Goal: Navigation & Orientation: Understand site structure

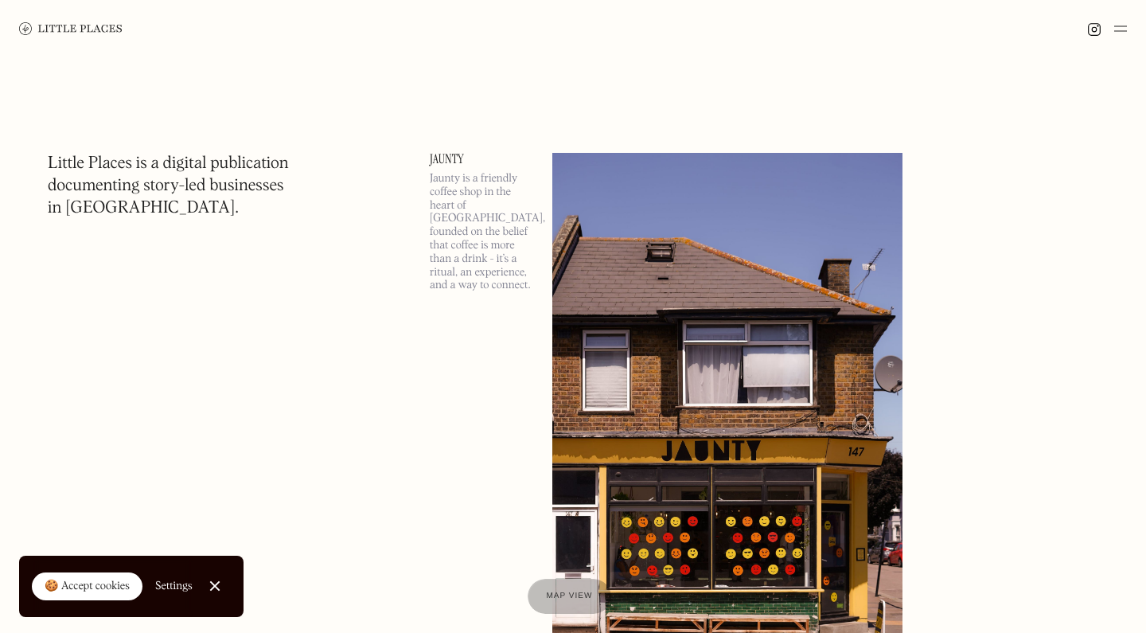
click at [1120, 32] on img at bounding box center [1120, 28] width 13 height 19
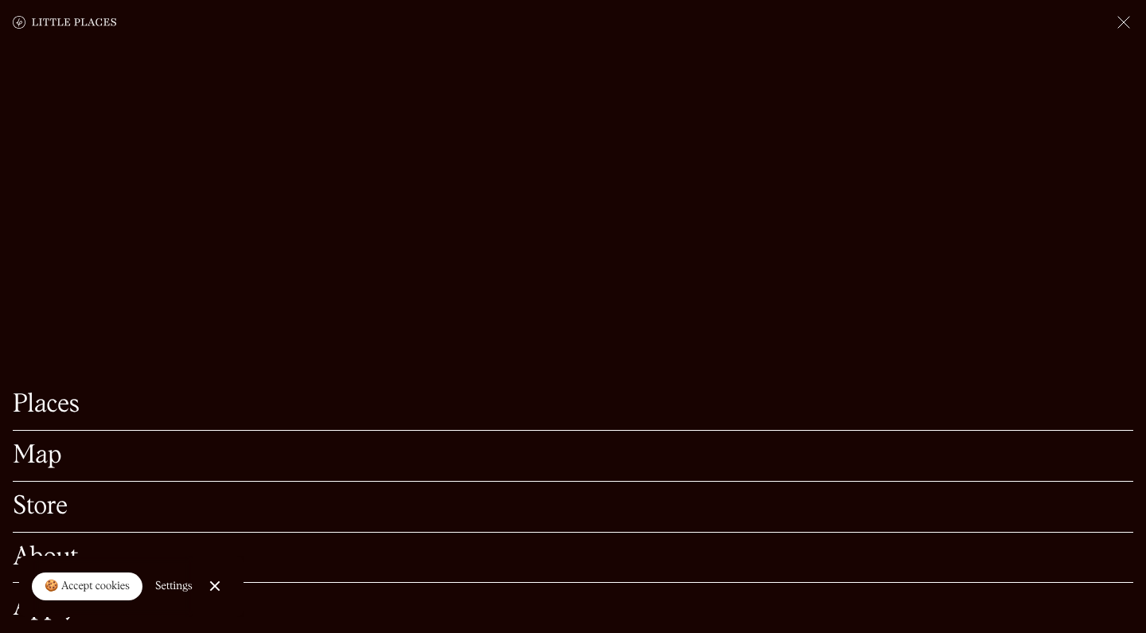
click at [48, 454] on link "Map" at bounding box center [573, 455] width 1120 height 25
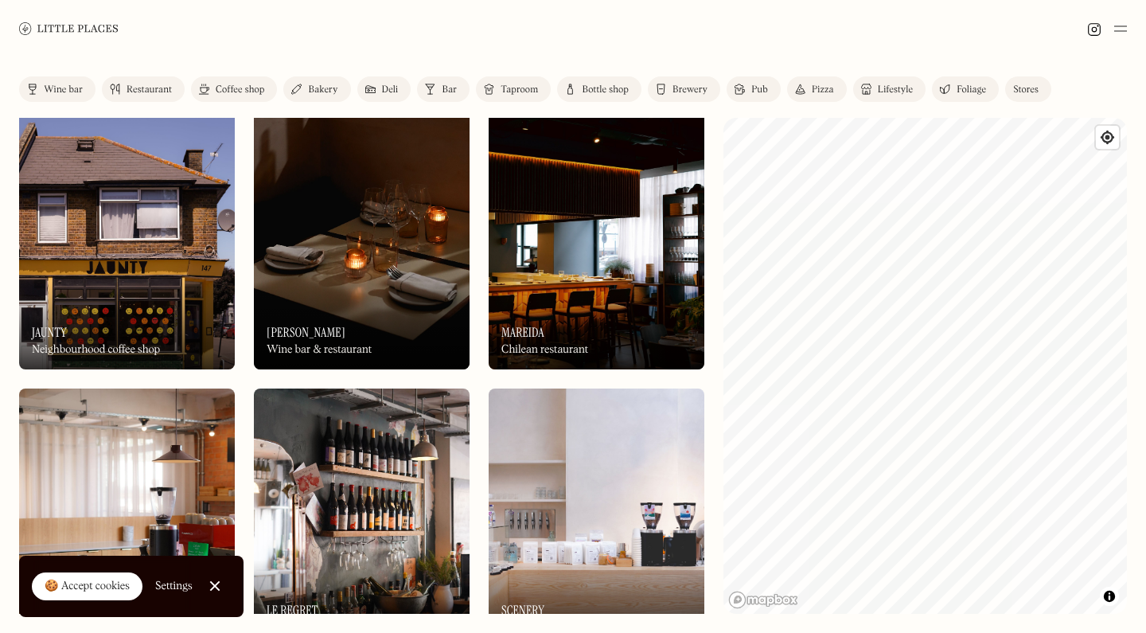
scroll to position [10, 0]
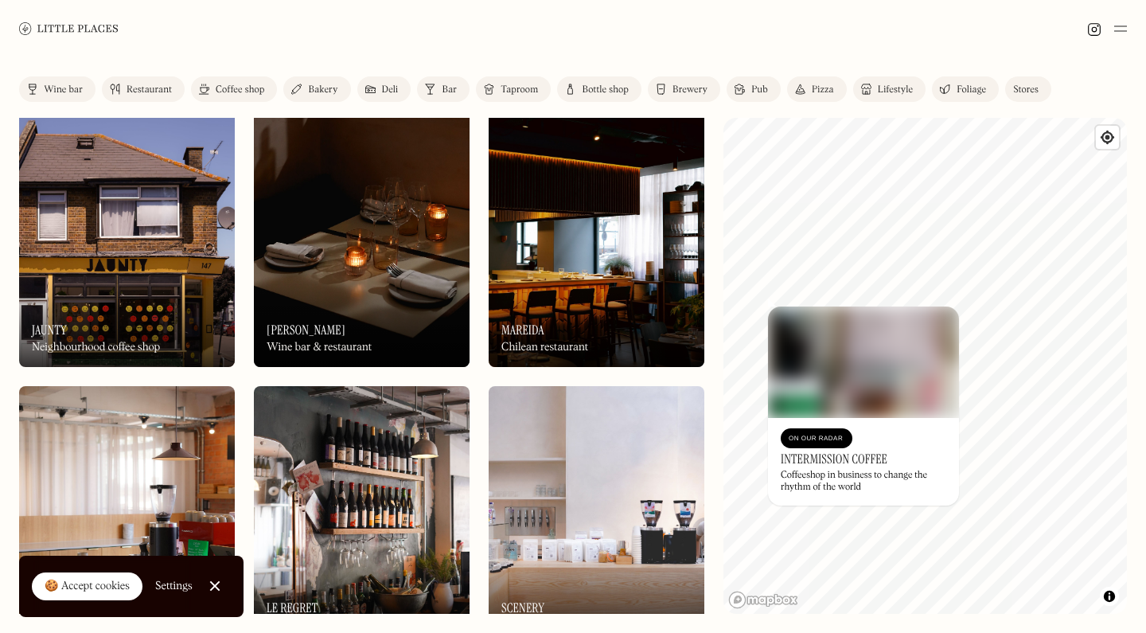
click at [1123, 25] on img at bounding box center [1120, 28] width 13 height 19
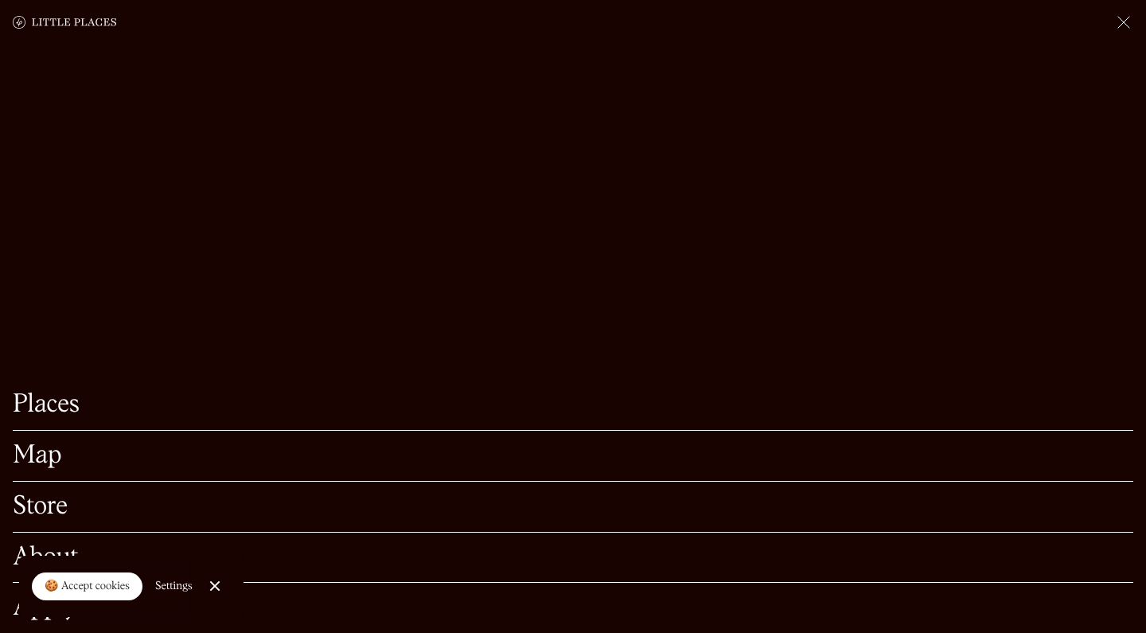
click at [54, 408] on link "Places" at bounding box center [573, 404] width 1120 height 25
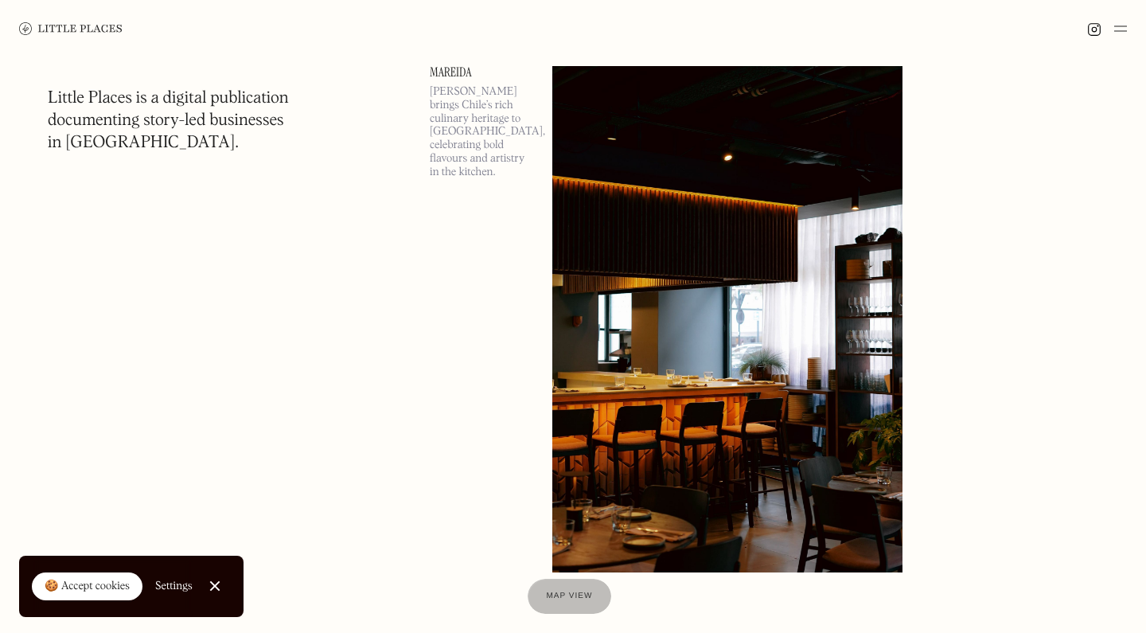
scroll to position [1293, 0]
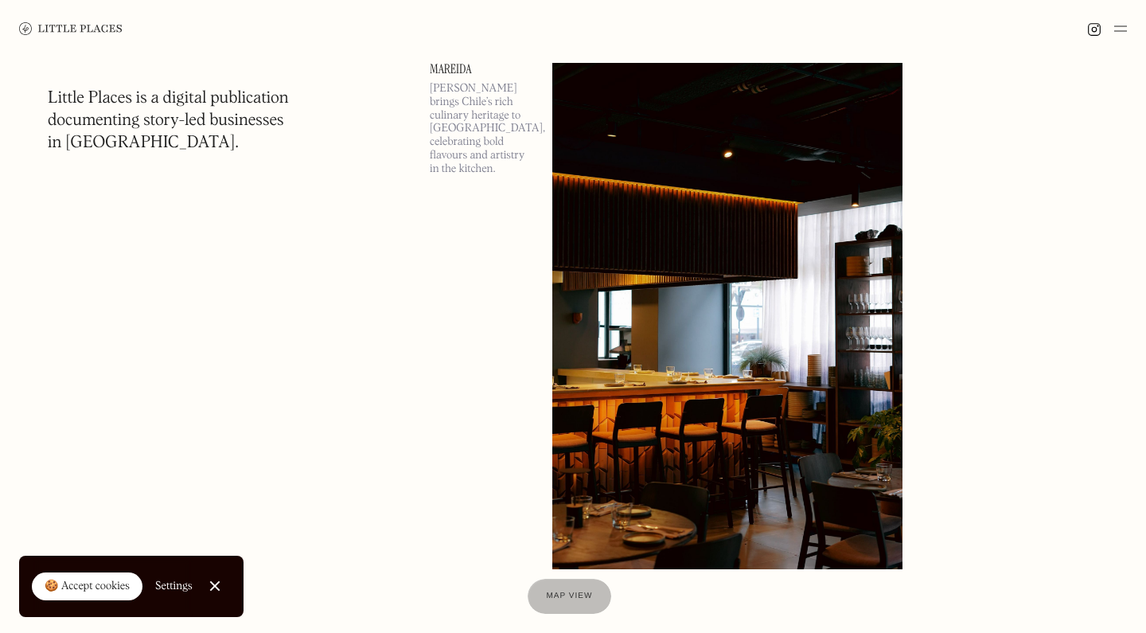
click at [1115, 27] on img at bounding box center [1120, 28] width 13 height 19
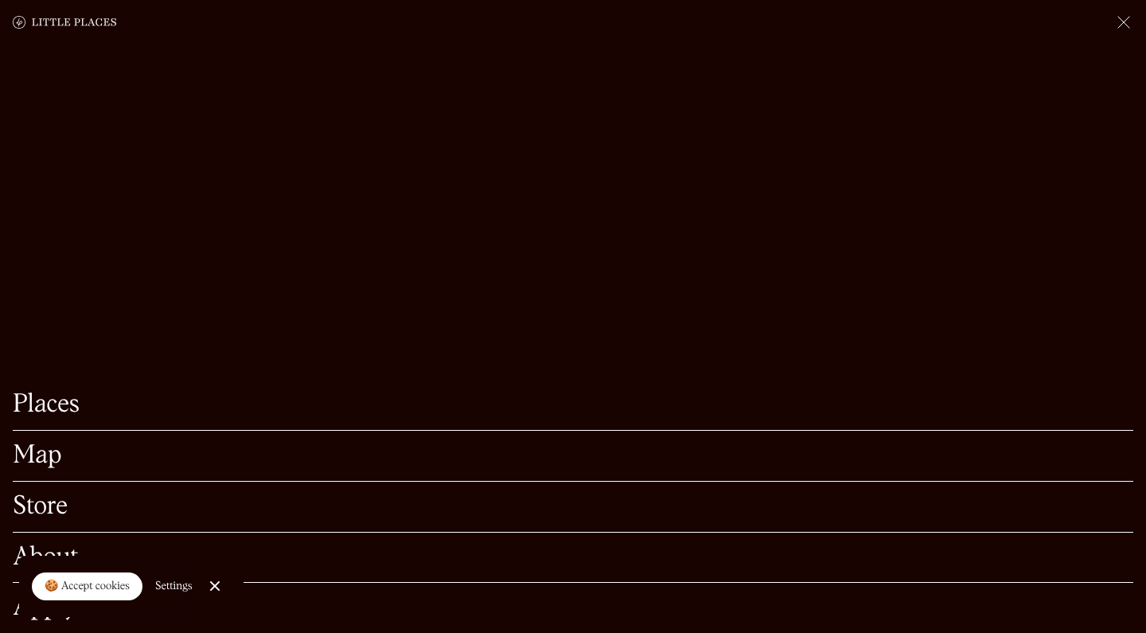
click at [50, 506] on link "Store" at bounding box center [573, 506] width 1120 height 25
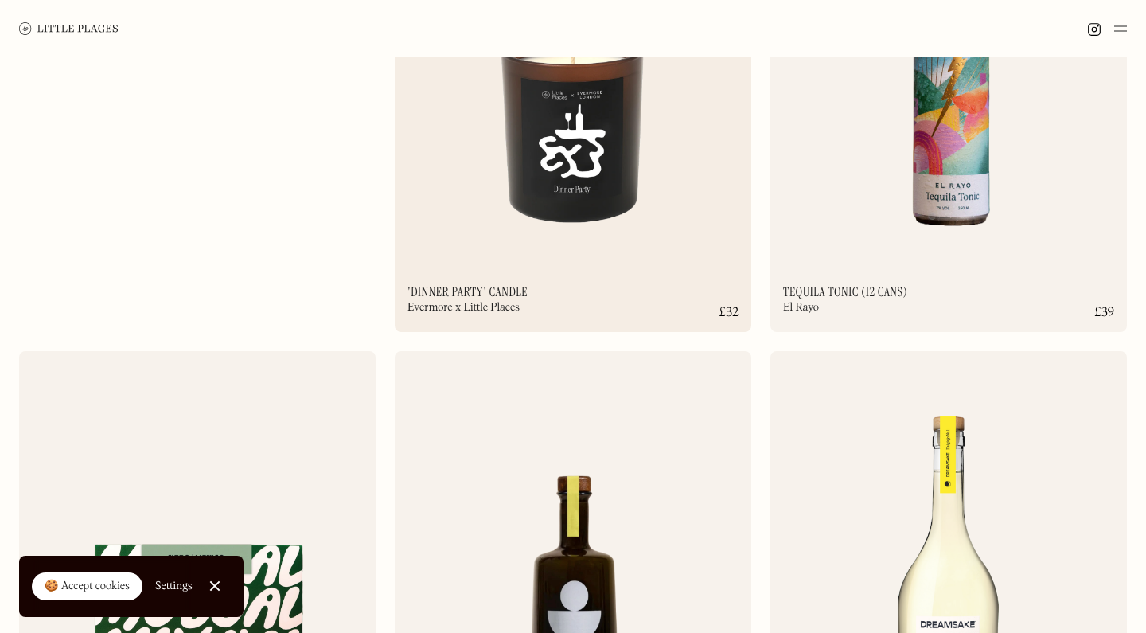
scroll to position [282, 0]
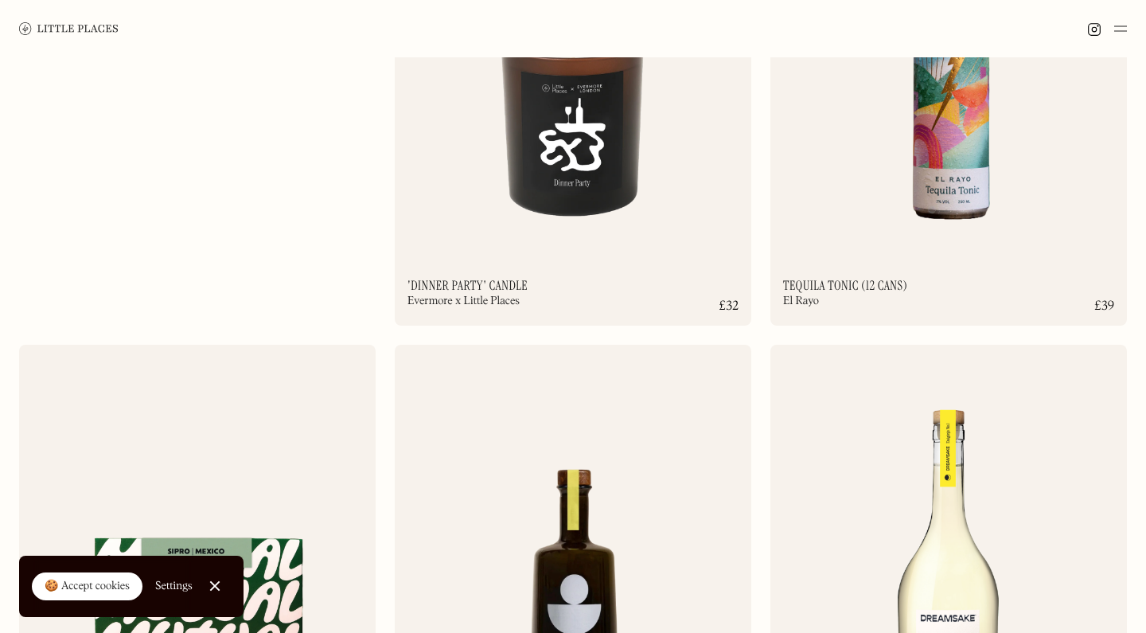
click at [1125, 31] on img at bounding box center [1120, 28] width 13 height 19
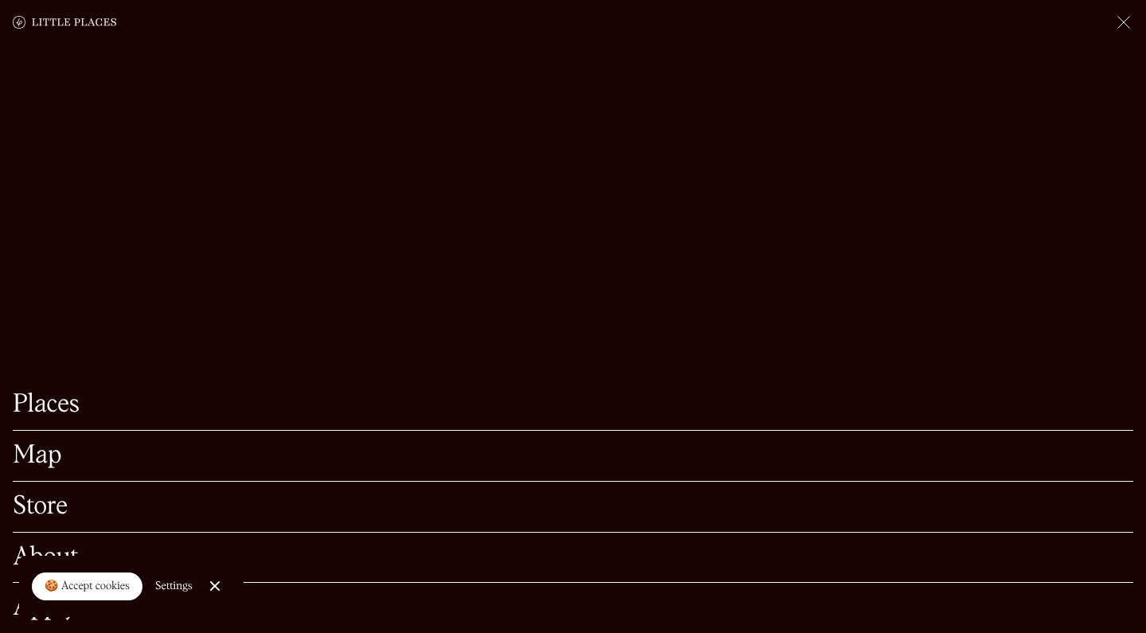
scroll to position [827, 0]
click at [64, 548] on link "About" at bounding box center [573, 557] width 1120 height 25
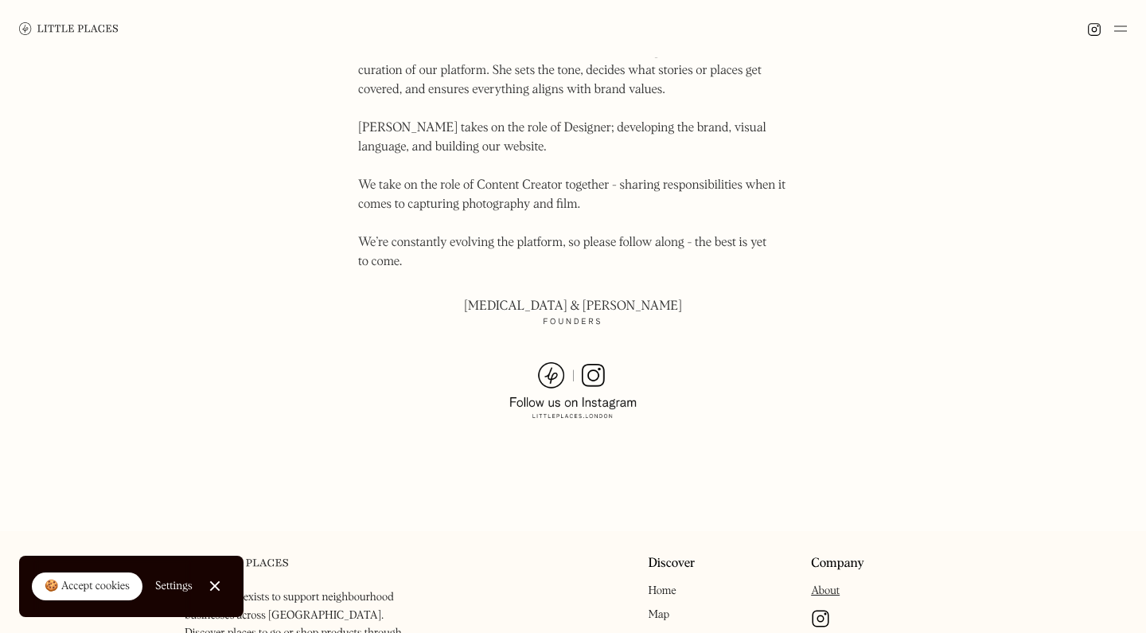
scroll to position [998, 0]
click at [554, 364] on img at bounding box center [572, 392] width 127 height 57
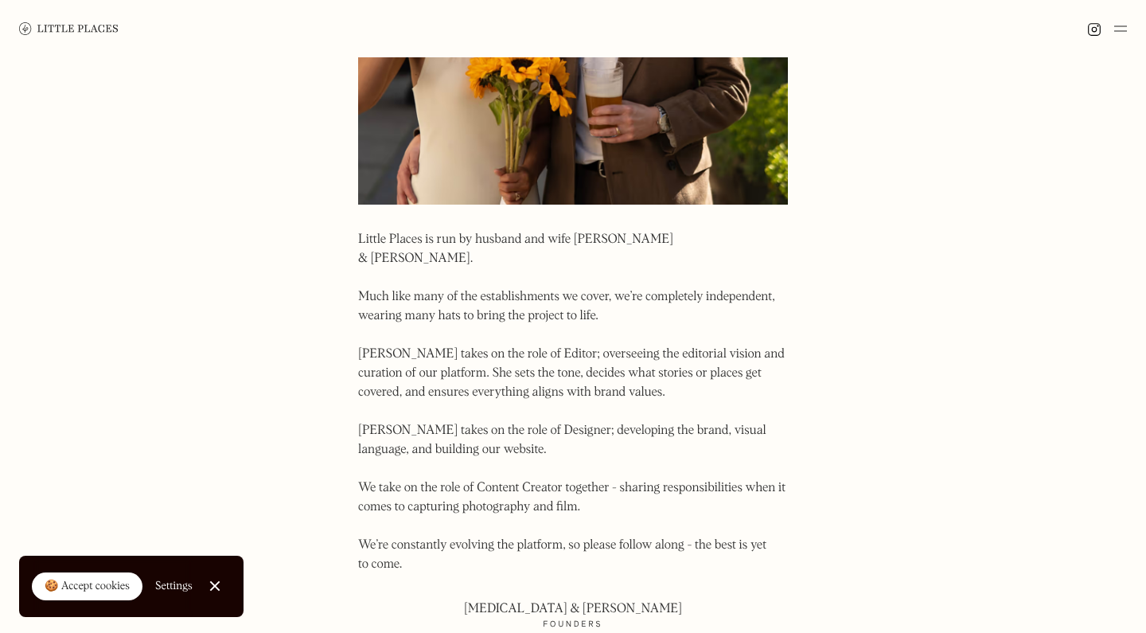
scroll to position [697, 0]
click at [105, 30] on img at bounding box center [68, 28] width 99 height 12
